Goal: Transaction & Acquisition: Purchase product/service

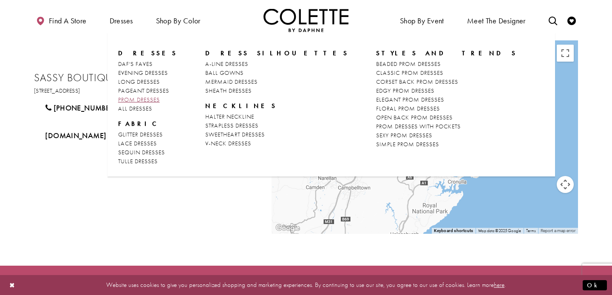
click at [140, 99] on span "PROM DRESSES" at bounding box center [139, 100] width 42 height 8
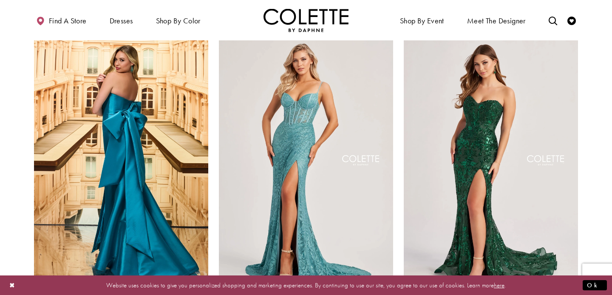
scroll to position [227, 0]
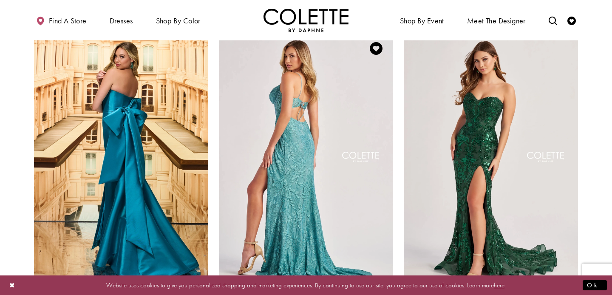
click at [291, 132] on img "Visit Colette by Daphne Style No. CL8405 Page" at bounding box center [306, 157] width 174 height 253
